Goal: Navigation & Orientation: Find specific page/section

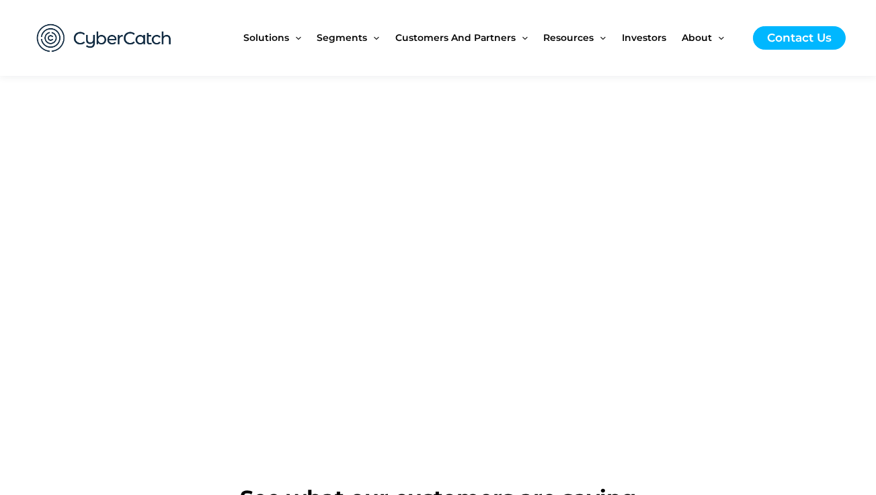
scroll to position [1545, 0]
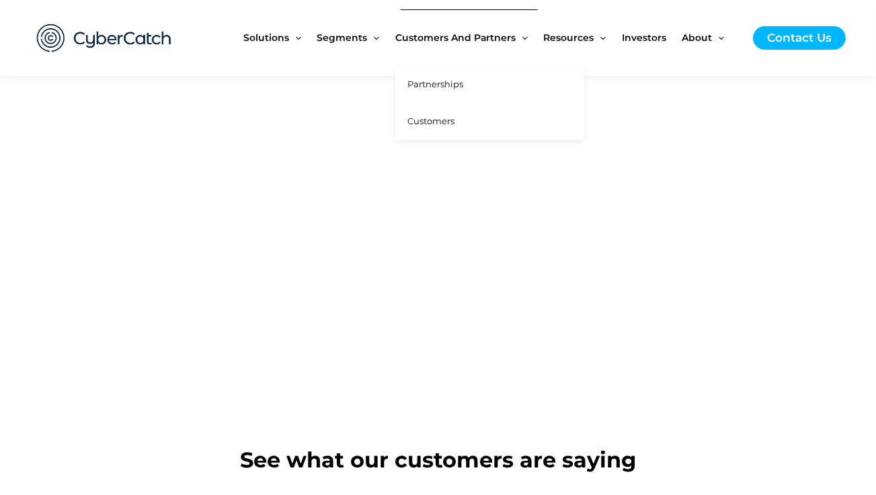
click at [428, 85] on span "Partnerships" at bounding box center [435, 84] width 56 height 11
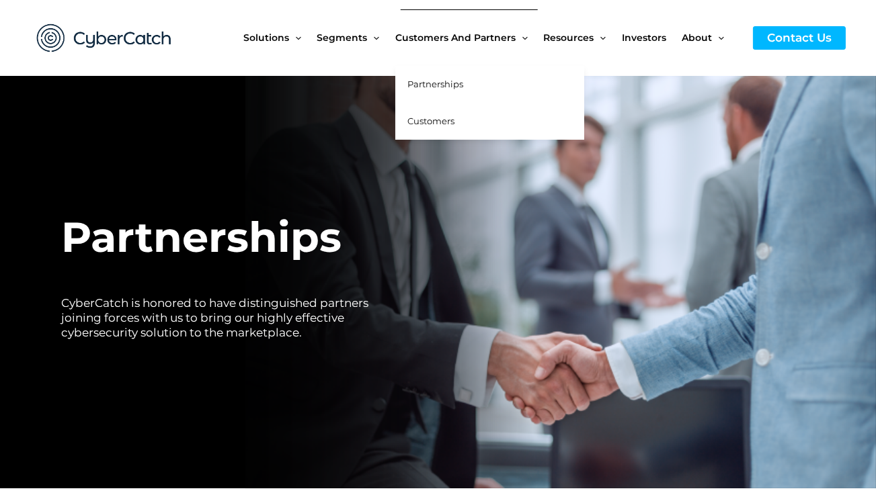
click at [435, 121] on span "Customers" at bounding box center [430, 121] width 47 height 11
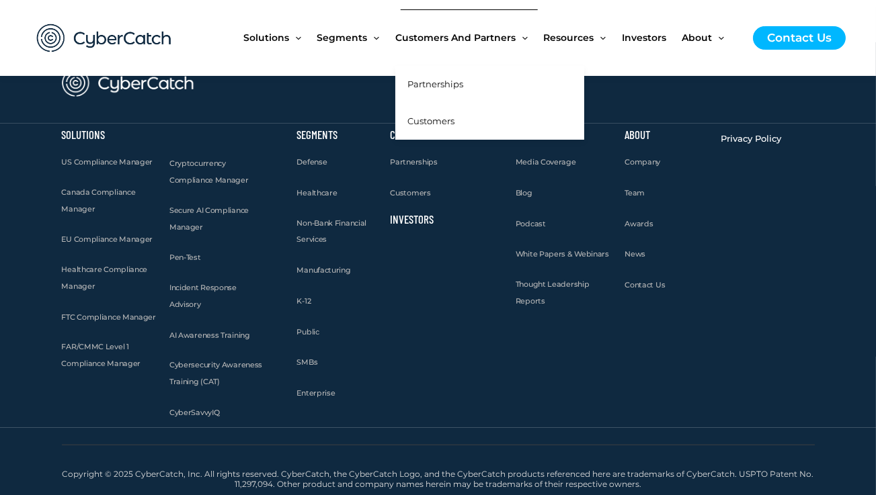
scroll to position [1693, 0]
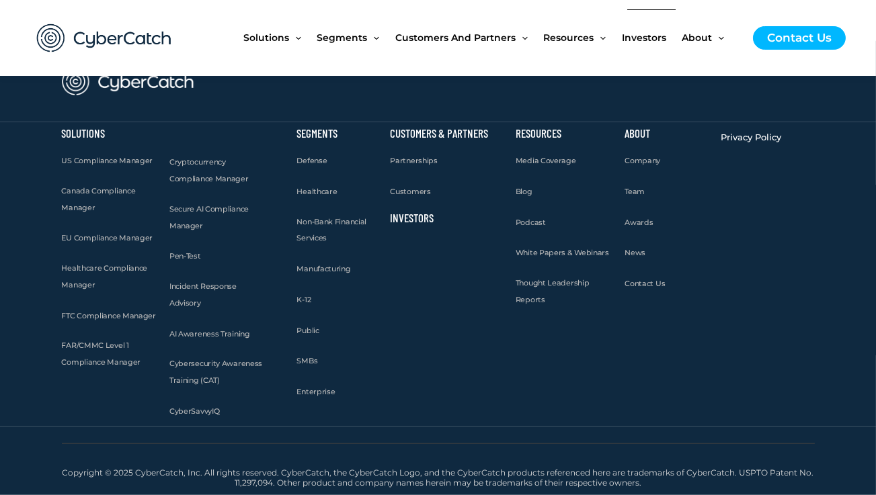
click at [646, 39] on span "Investors" at bounding box center [644, 37] width 44 height 56
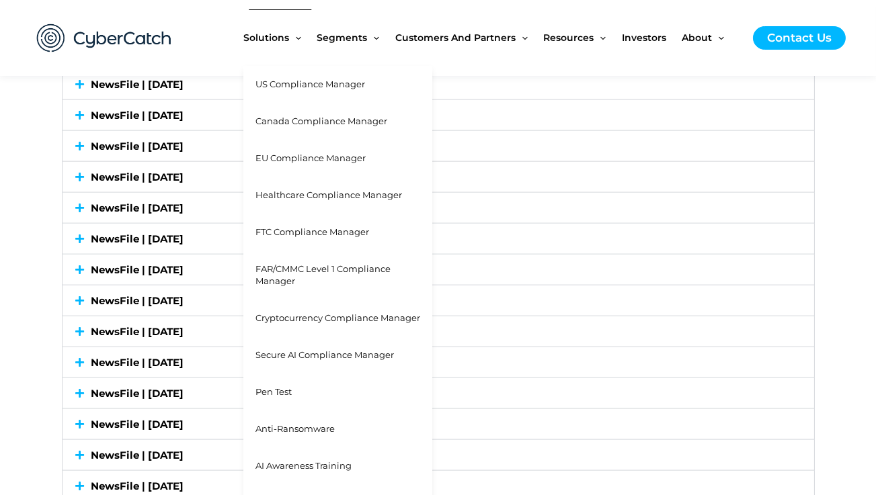
scroll to position [2688, 0]
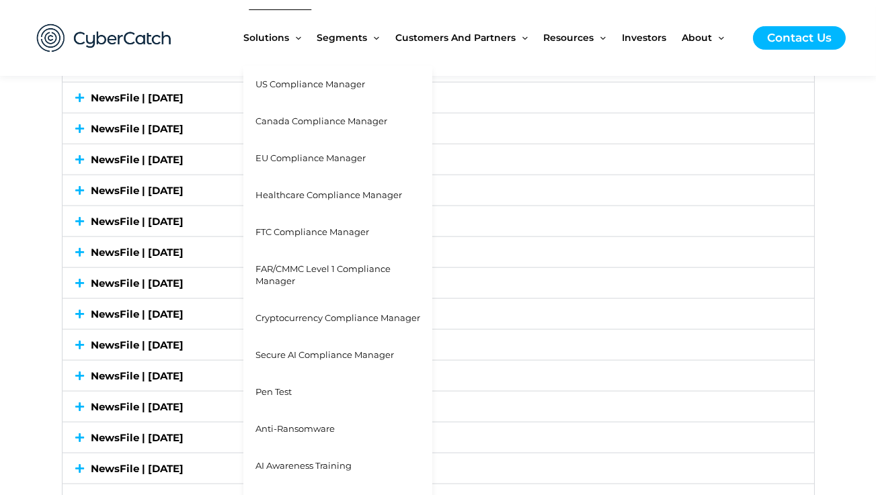
click at [316, 432] on span "Anti-Ransomware" at bounding box center [294, 428] width 79 height 11
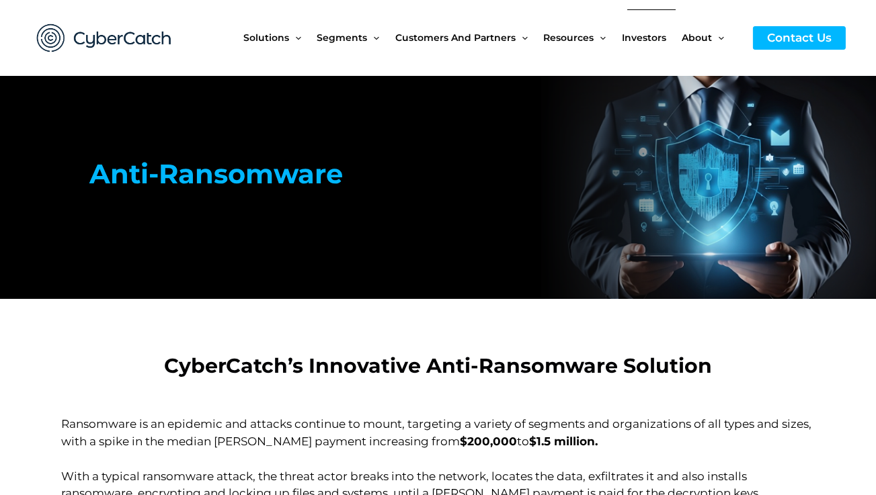
click at [645, 38] on span "Investors" at bounding box center [644, 37] width 44 height 56
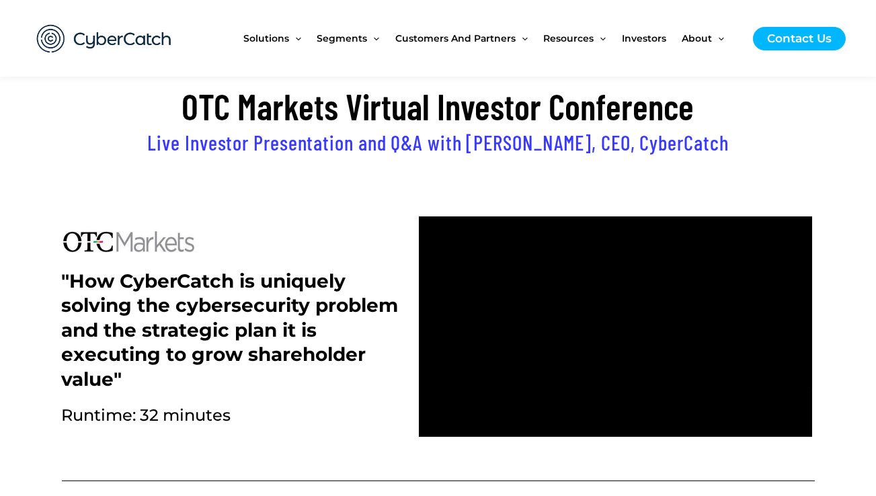
scroll to position [470, 0]
